Goal: Use online tool/utility

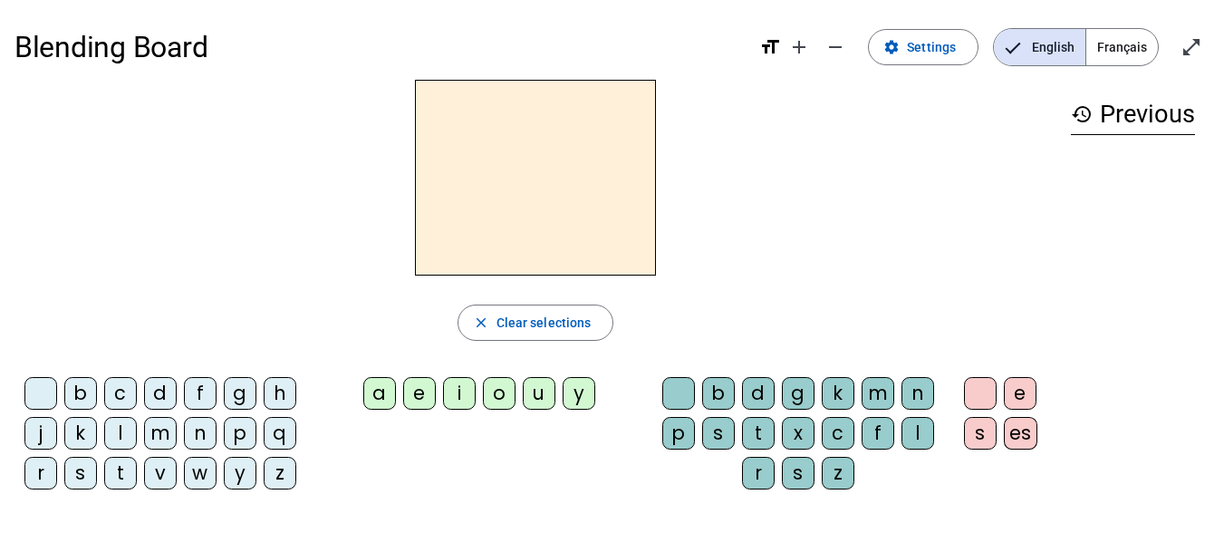
click at [1118, 38] on span "Français" at bounding box center [1122, 47] width 72 height 36
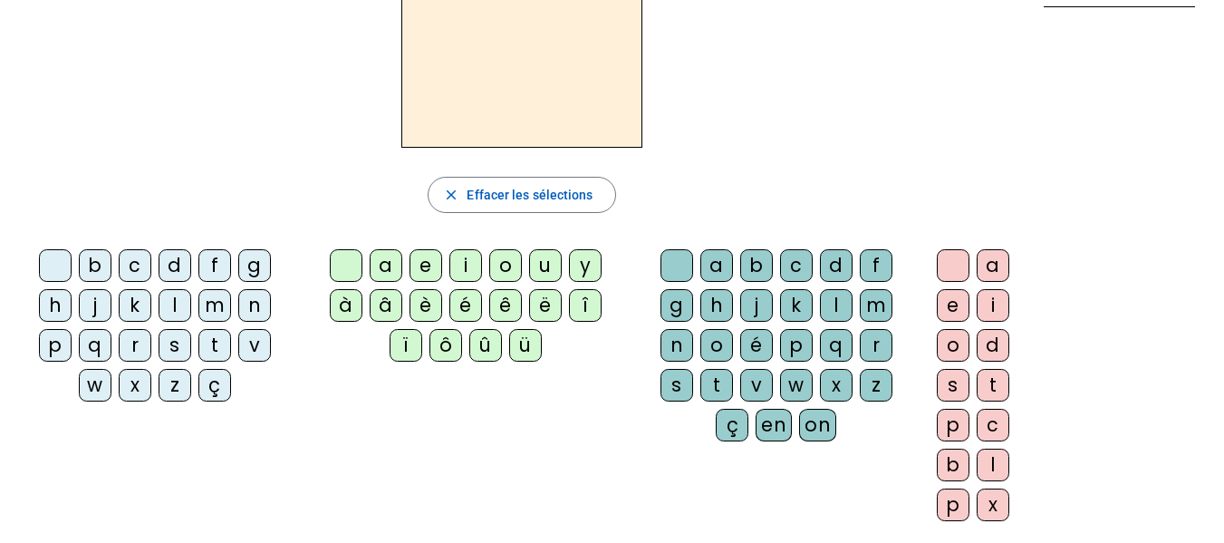
scroll to position [129, 0]
click at [176, 303] on div "l" at bounding box center [175, 304] width 33 height 33
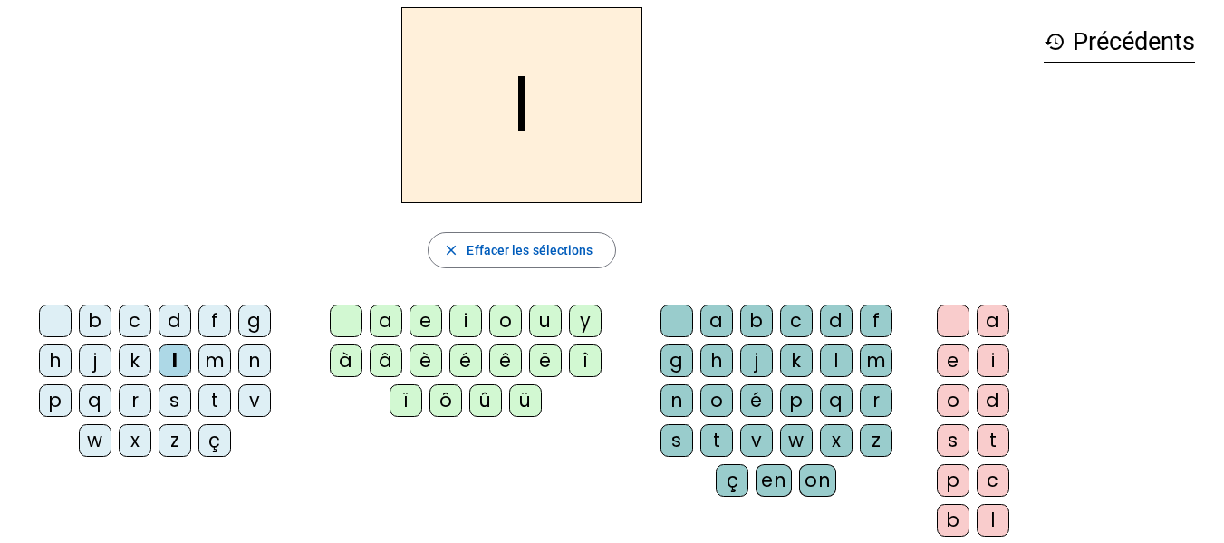
scroll to position [70, 0]
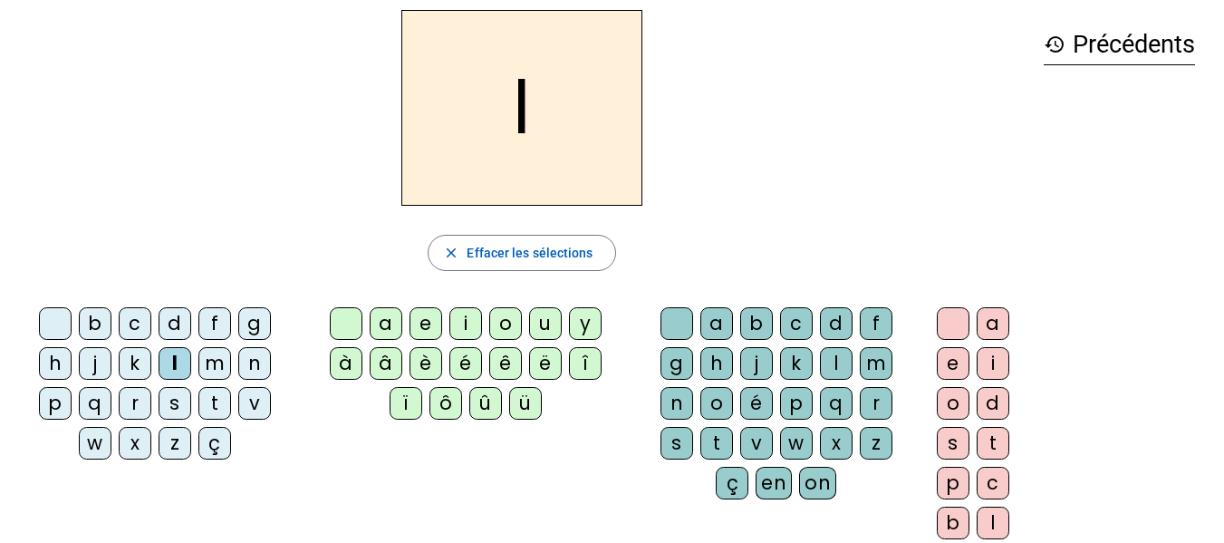
click at [381, 322] on div "a" at bounding box center [386, 323] width 33 height 33
click at [756, 450] on div "v" at bounding box center [756, 443] width 33 height 33
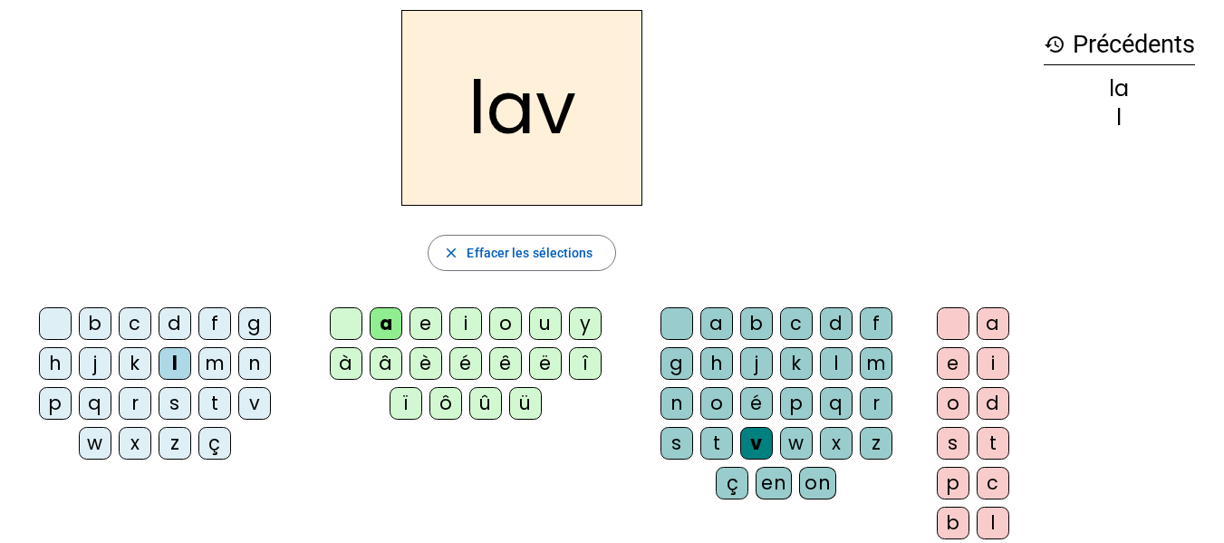
click at [947, 370] on div "e" at bounding box center [953, 363] width 33 height 33
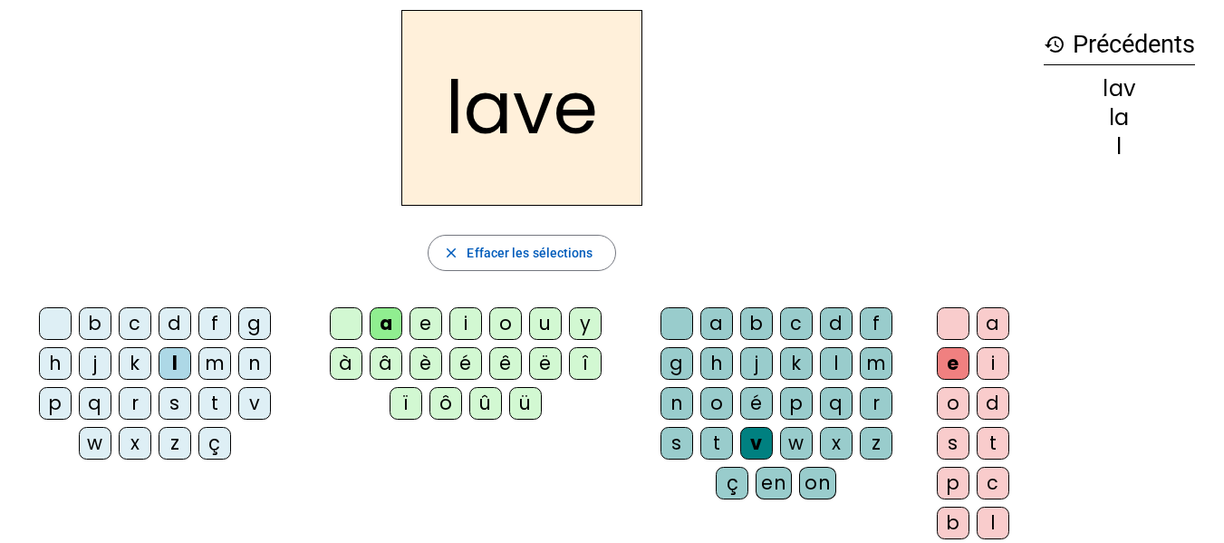
click at [254, 324] on div "g" at bounding box center [254, 323] width 33 height 33
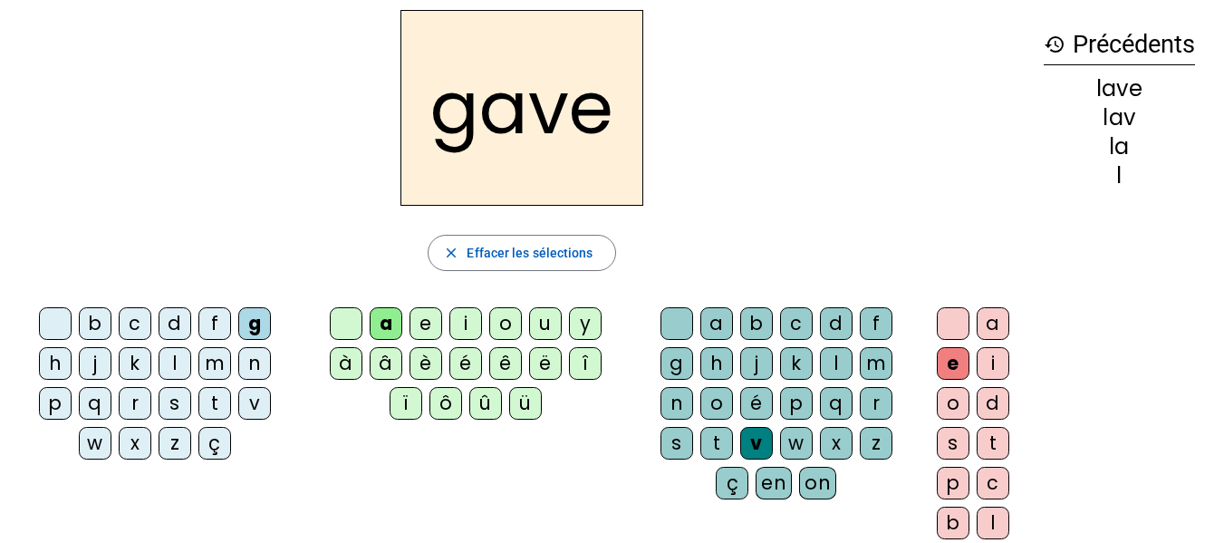
click at [54, 409] on div "p" at bounding box center [55, 403] width 33 height 33
click at [132, 410] on div "r" at bounding box center [135, 403] width 33 height 33
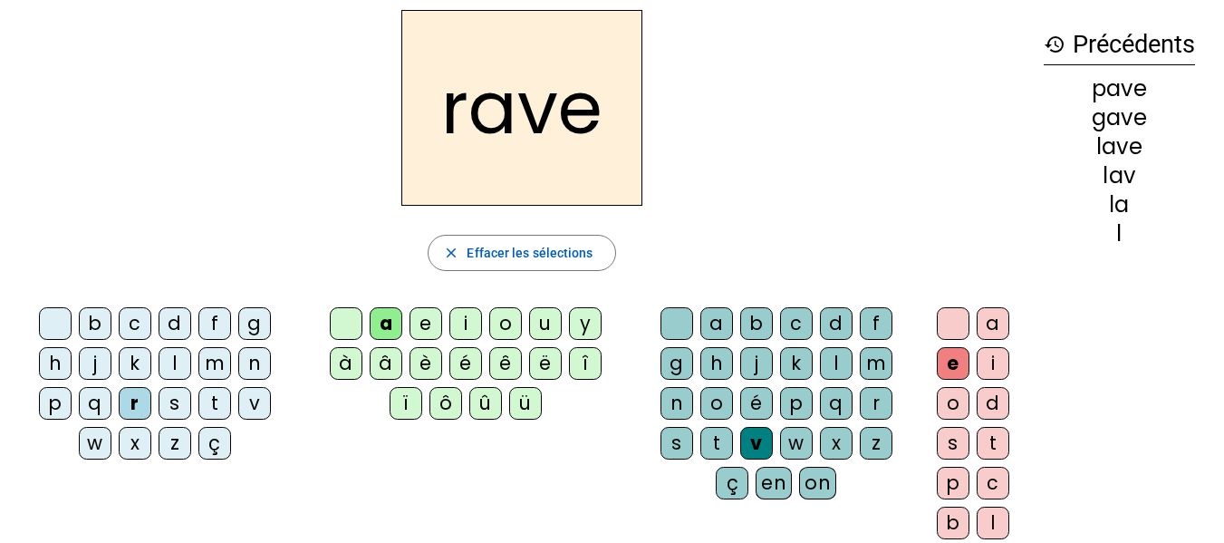
click at [676, 445] on div "s" at bounding box center [676, 443] width 33 height 33
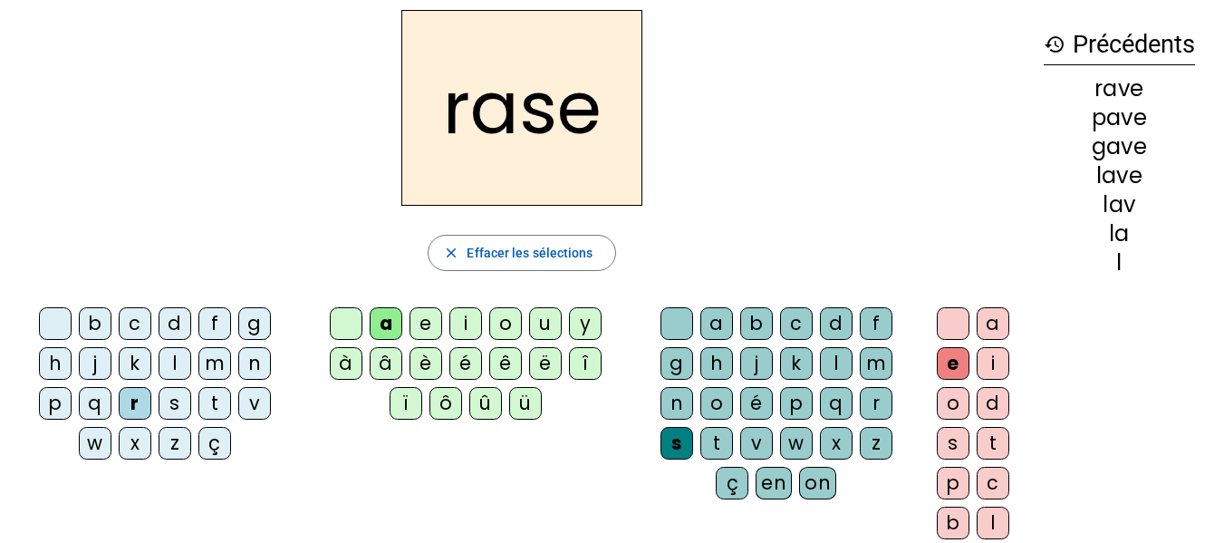
click at [121, 335] on div "c" at bounding box center [135, 323] width 33 height 33
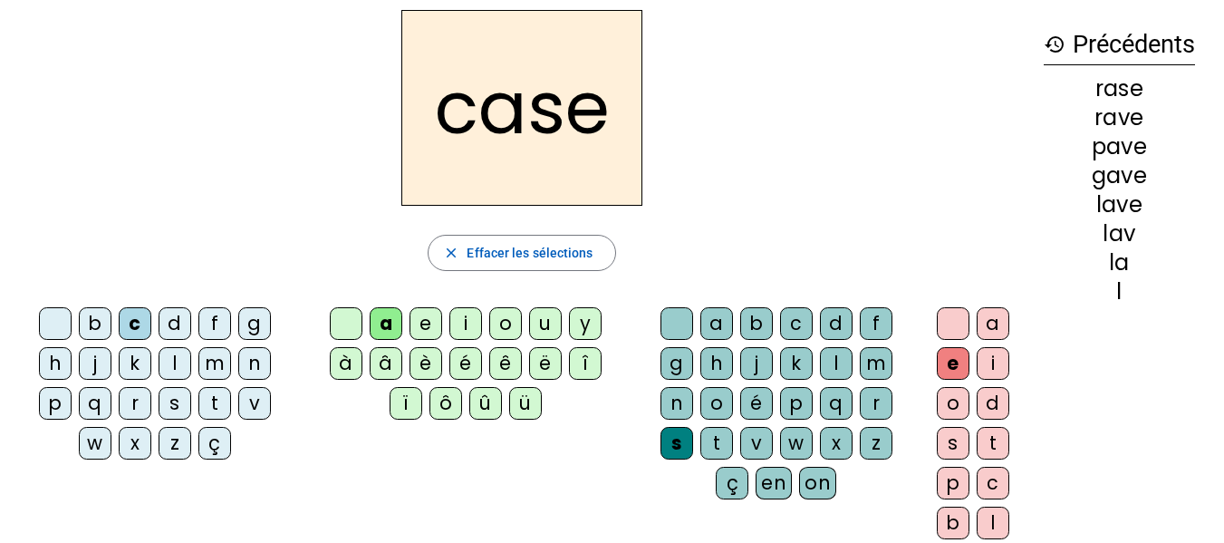
click at [255, 411] on div "v" at bounding box center [254, 403] width 33 height 33
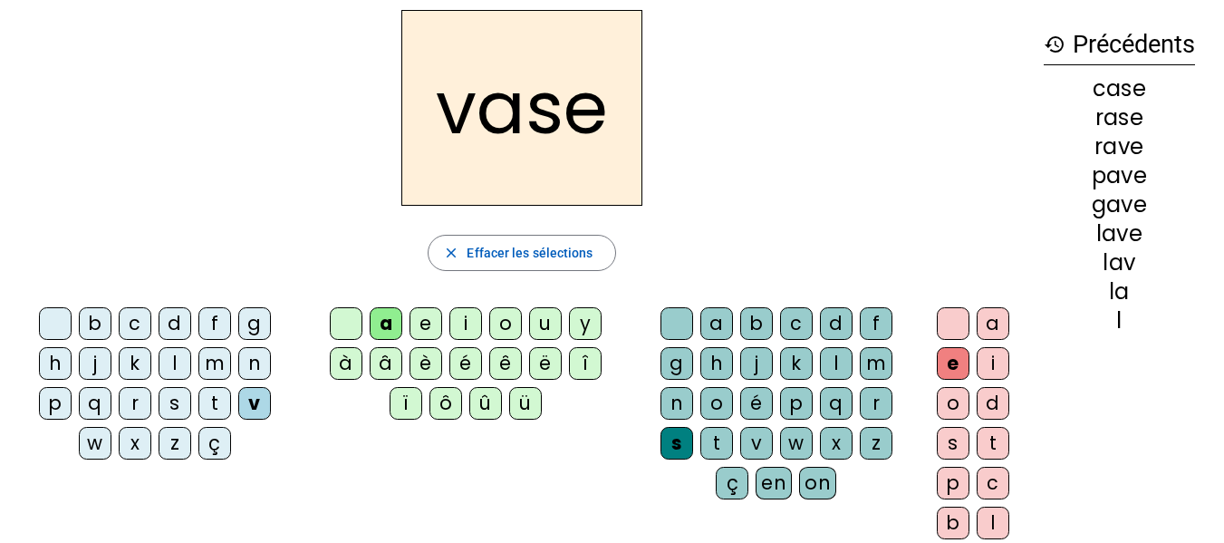
click at [89, 332] on div "b" at bounding box center [95, 323] width 33 height 33
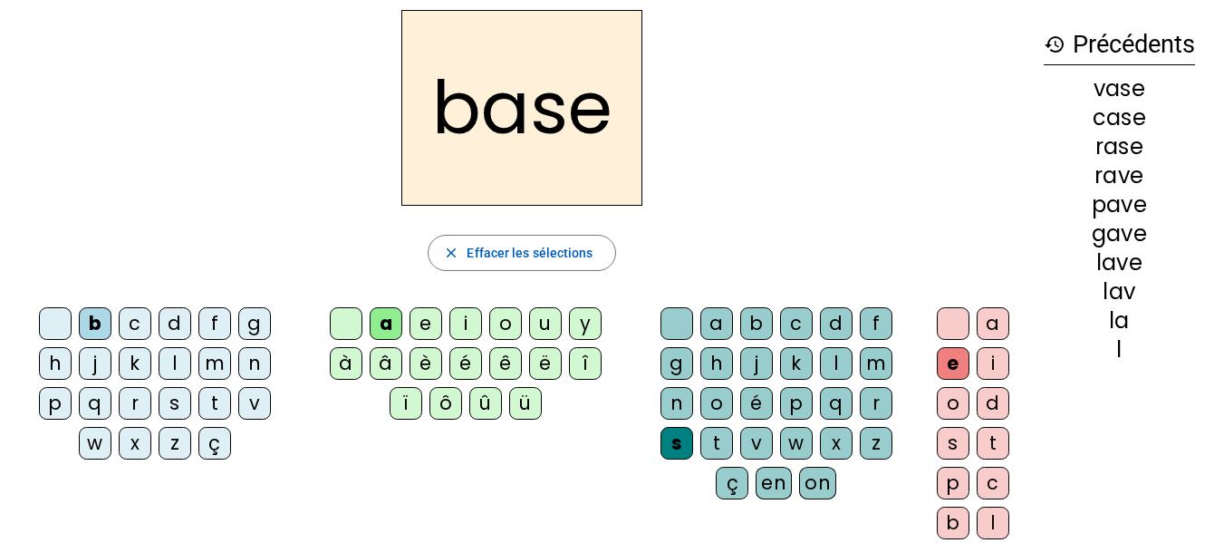
click at [464, 330] on div "i" at bounding box center [465, 323] width 33 height 33
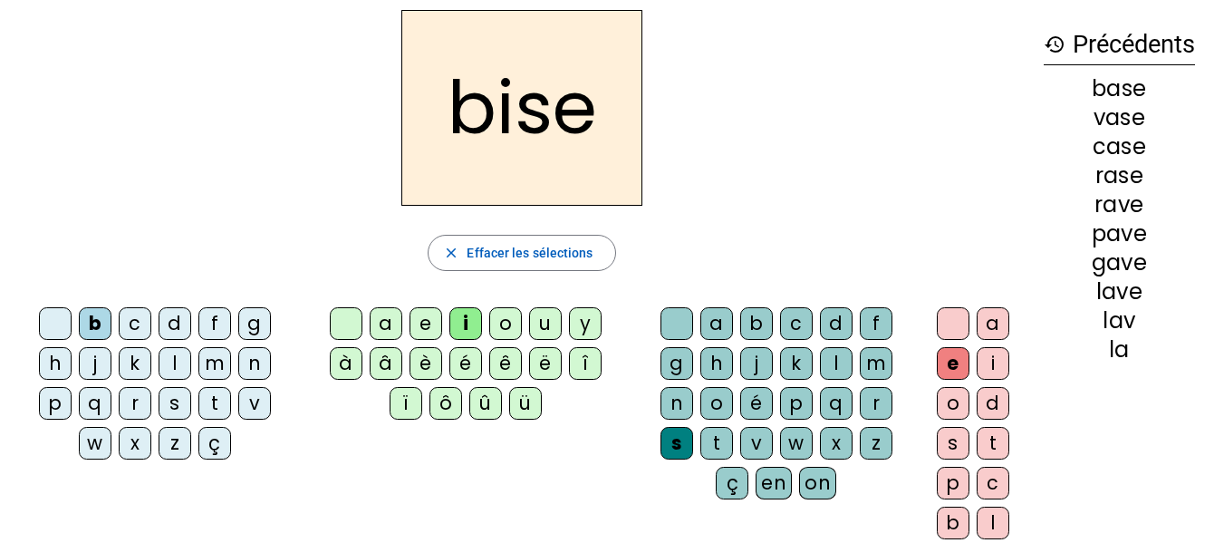
click at [539, 322] on div "u" at bounding box center [545, 323] width 33 height 33
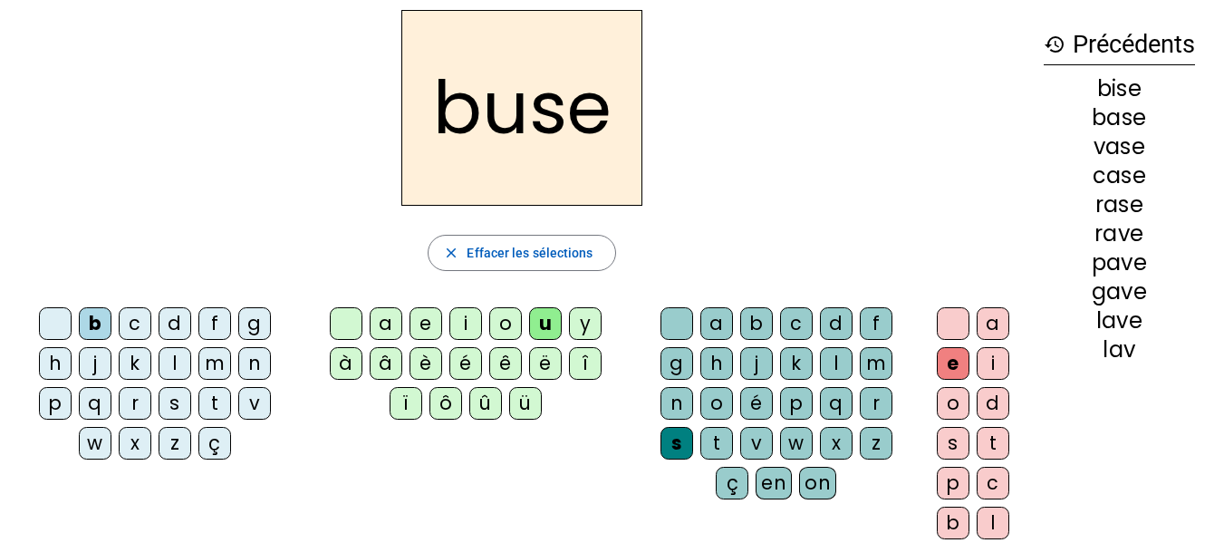
click at [129, 411] on div "r" at bounding box center [135, 403] width 33 height 33
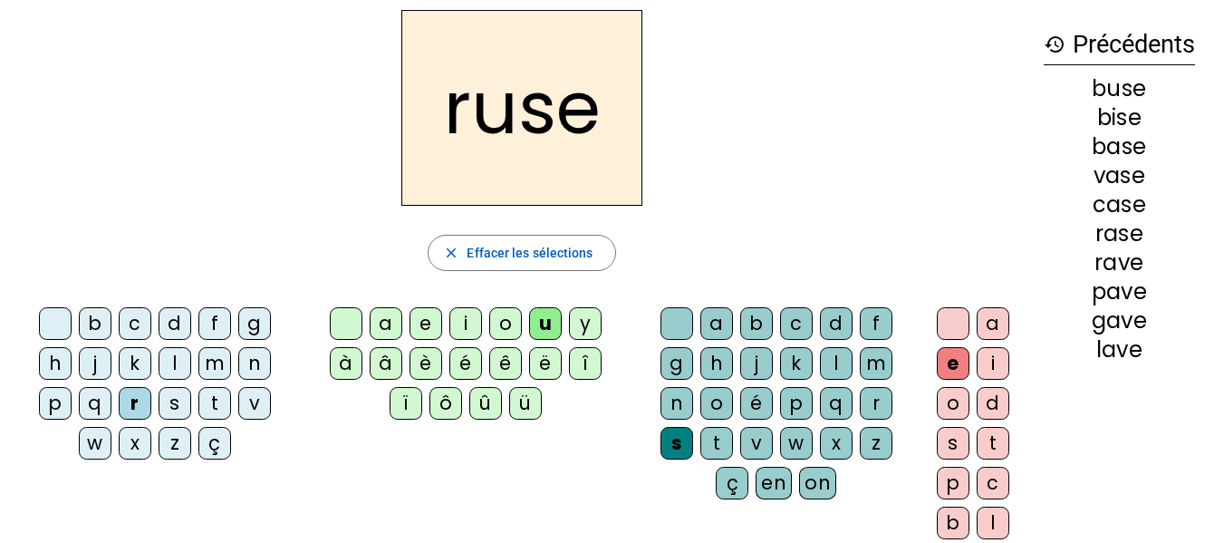
click at [198, 371] on div "m" at bounding box center [214, 363] width 33 height 33
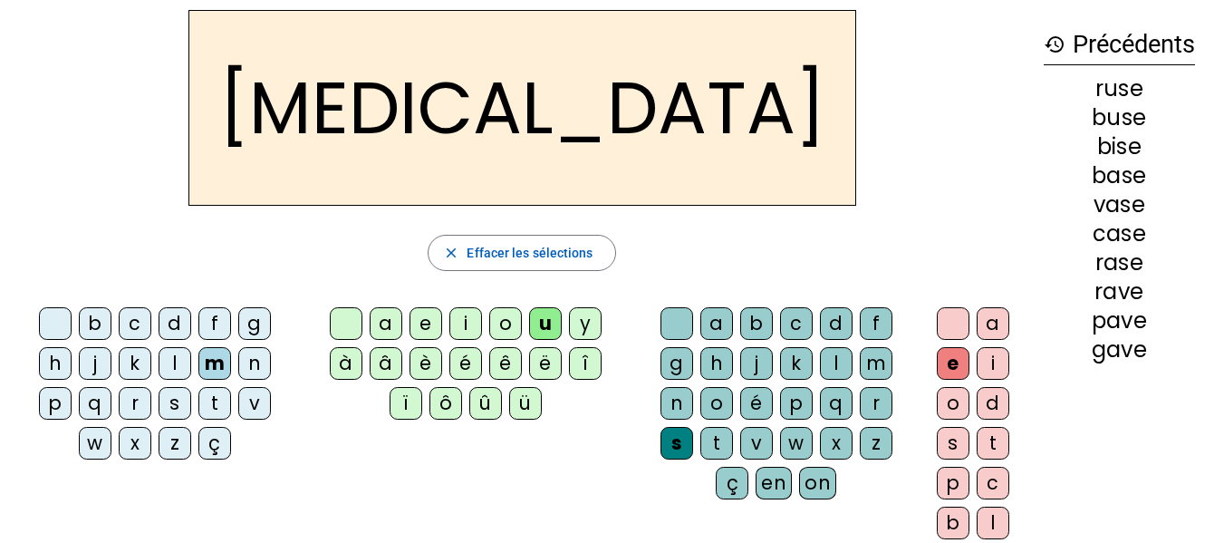
click at [458, 327] on div "i" at bounding box center [465, 323] width 33 height 33
